Goal: Information Seeking & Learning: Learn about a topic

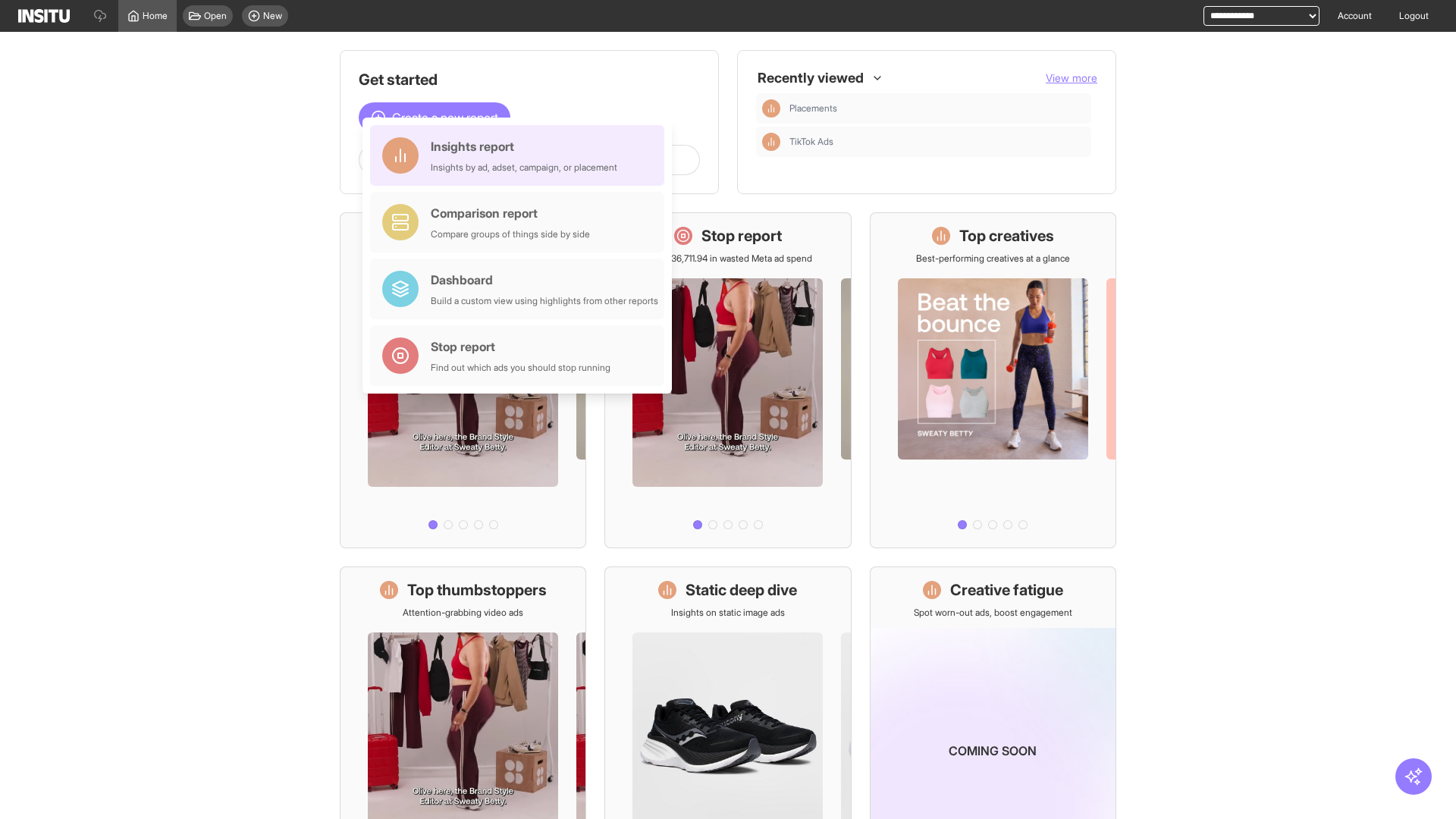
click at [521, 156] on div "Insights report Insights by ad, adset, campaign, or placement" at bounding box center [525, 156] width 187 height 36
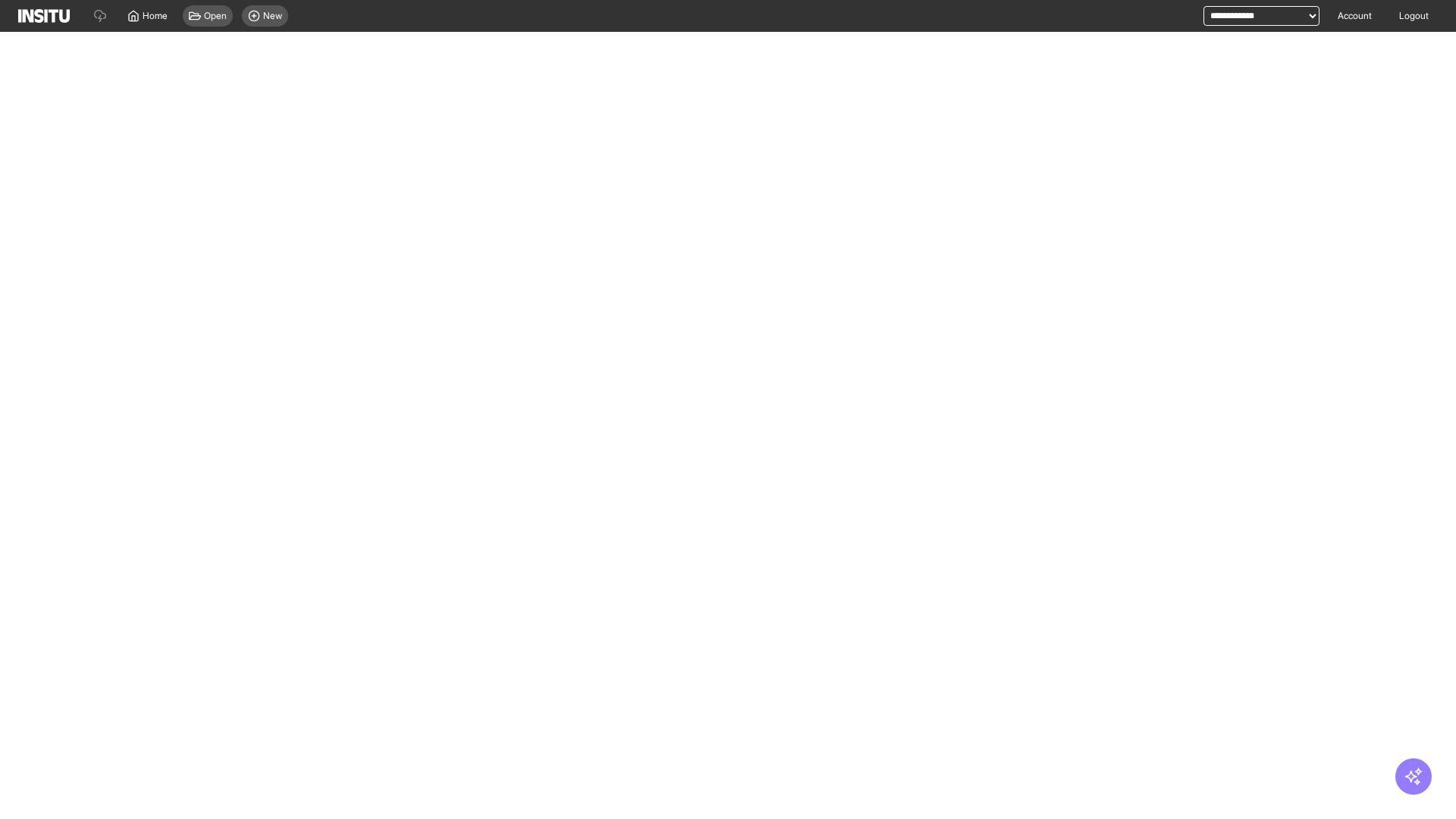
select select "**"
